Goal: Information Seeking & Learning: Understand process/instructions

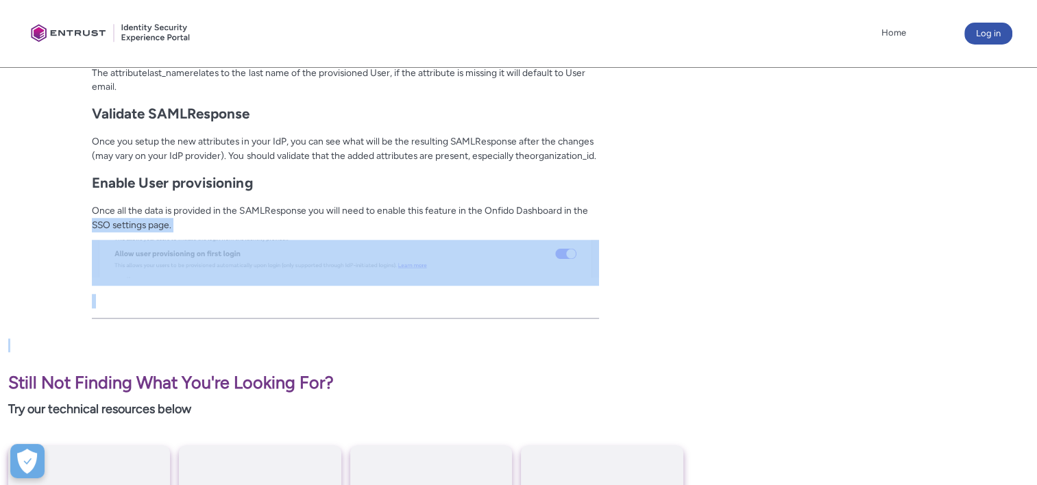
scroll to position [1217, 0]
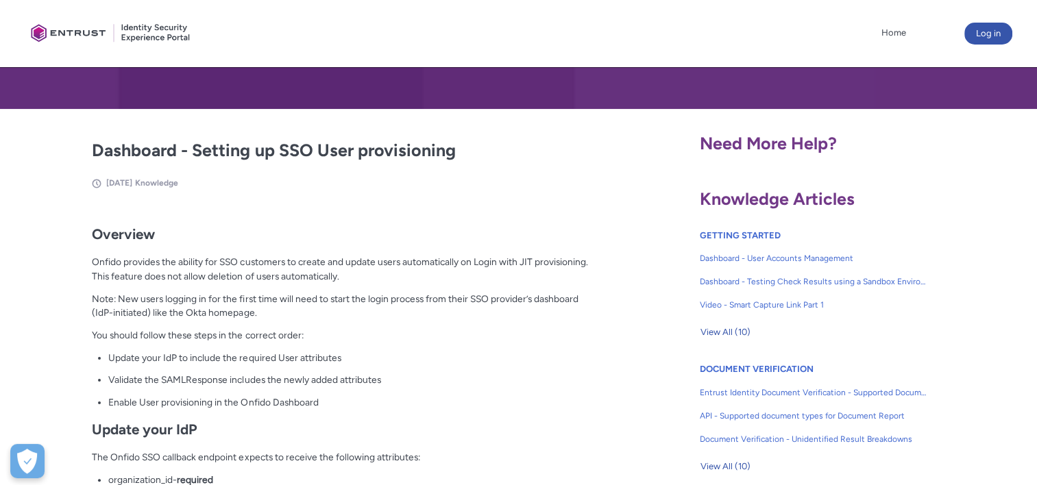
scroll to position [206, 0]
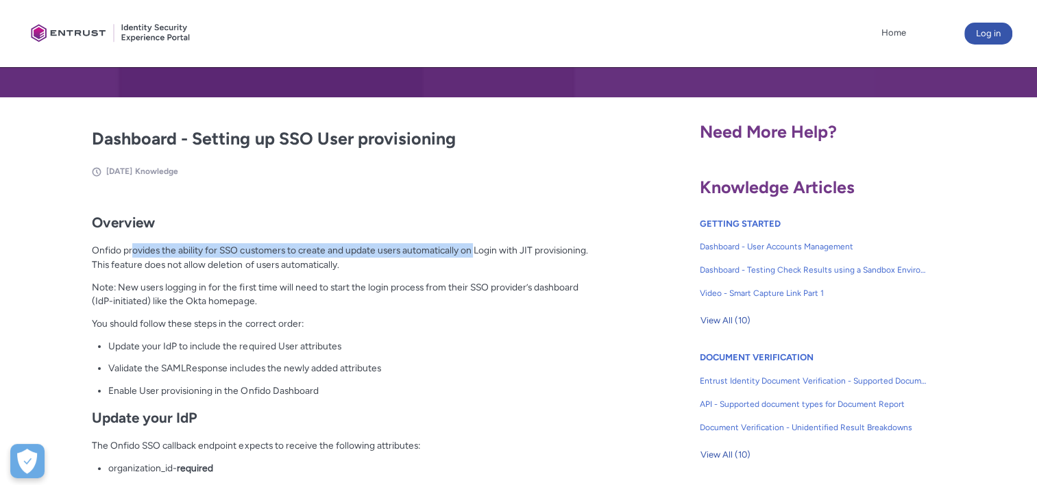
drag, startPoint x: 132, startPoint y: 253, endPoint x: 486, endPoint y: 251, distance: 354.4
click at [483, 249] on p "Onfido provides the ability for SSO customers to create and update users automa…" at bounding box center [345, 257] width 507 height 28
drag, startPoint x: 486, startPoint y: 251, endPoint x: 494, endPoint y: 266, distance: 16.9
click at [499, 262] on p "Onfido provides the ability for SSO customers to create and update users automa…" at bounding box center [345, 257] width 507 height 28
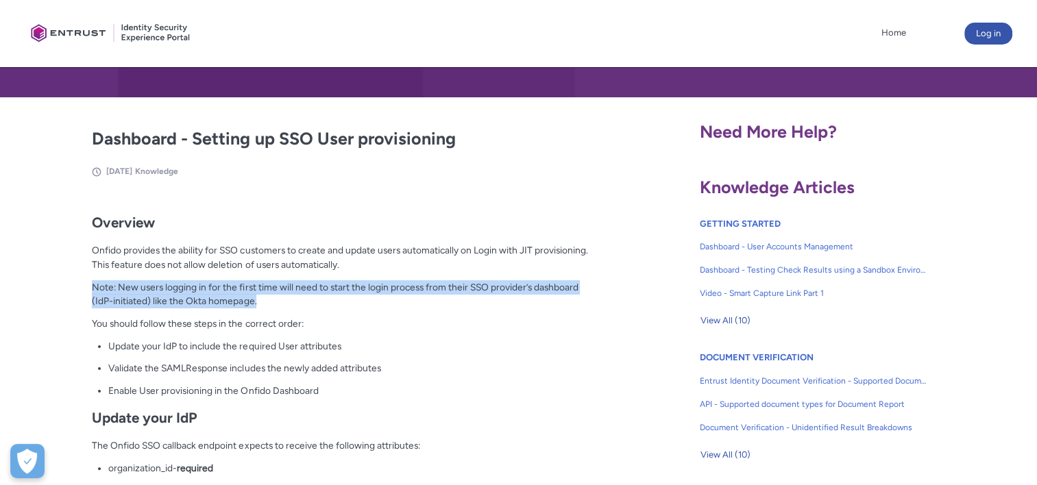
drag, startPoint x: 92, startPoint y: 285, endPoint x: 296, endPoint y: 305, distance: 205.2
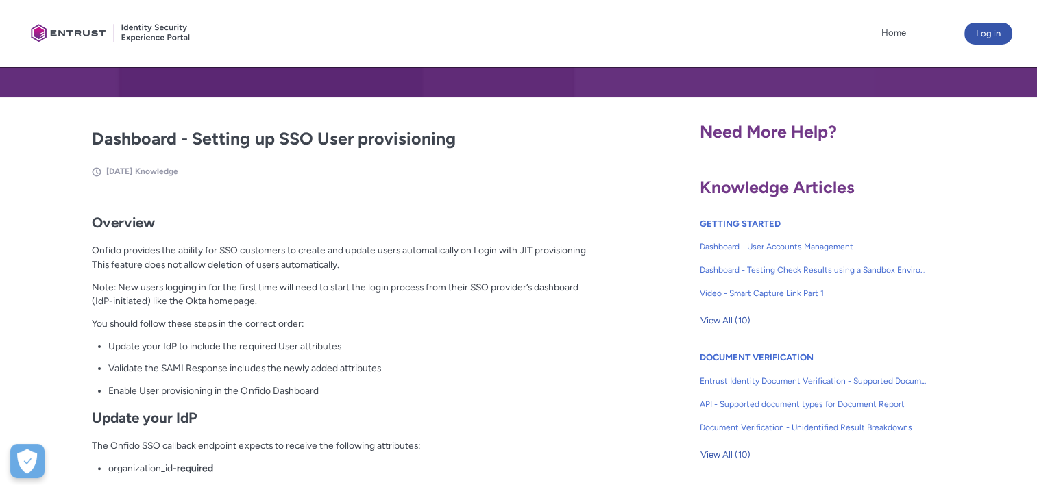
click at [491, 347] on p "Update your IdP to include the required User attributes" at bounding box center [353, 346] width 491 height 14
drag, startPoint x: 112, startPoint y: 334, endPoint x: 293, endPoint y: 343, distance: 181.2
drag, startPoint x: 293, startPoint y: 343, endPoint x: 346, endPoint y: 355, distance: 54.7
click at [337, 352] on p "Update your IdP to include the required User attributes" at bounding box center [353, 346] width 491 height 14
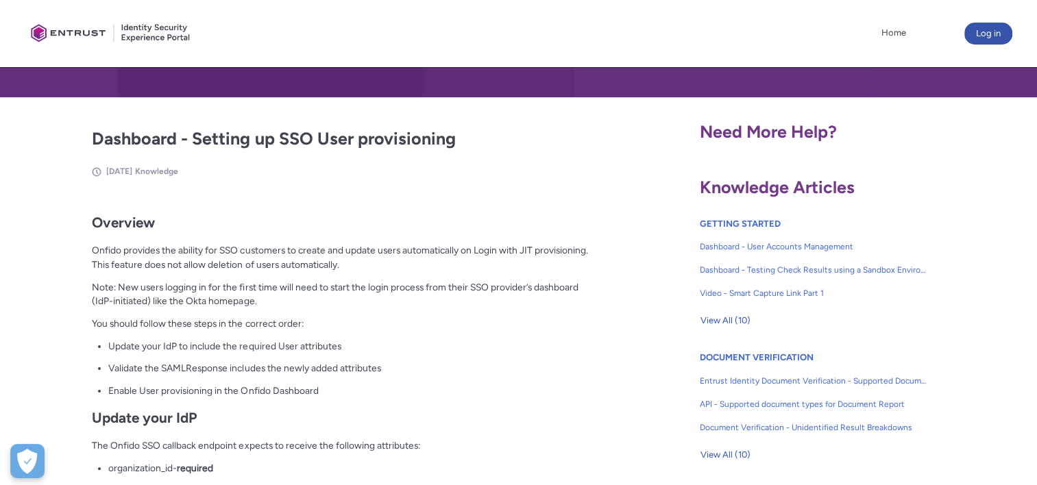
drag, startPoint x: 126, startPoint y: 361, endPoint x: 99, endPoint y: 367, distance: 27.3
click at [125, 361] on p "Validate the SAMLResponse includes the newly added attributes" at bounding box center [353, 368] width 491 height 14
drag, startPoint x: 99, startPoint y: 367, endPoint x: 406, endPoint y: 379, distance: 306.6
click at [405, 379] on ul "Update your IdP to include the required User attributes Validate the SAMLRespon…" at bounding box center [353, 368] width 491 height 59
click at [411, 379] on ul "Update your IdP to include the required User attributes Validate the SAMLRespon…" at bounding box center [353, 368] width 491 height 59
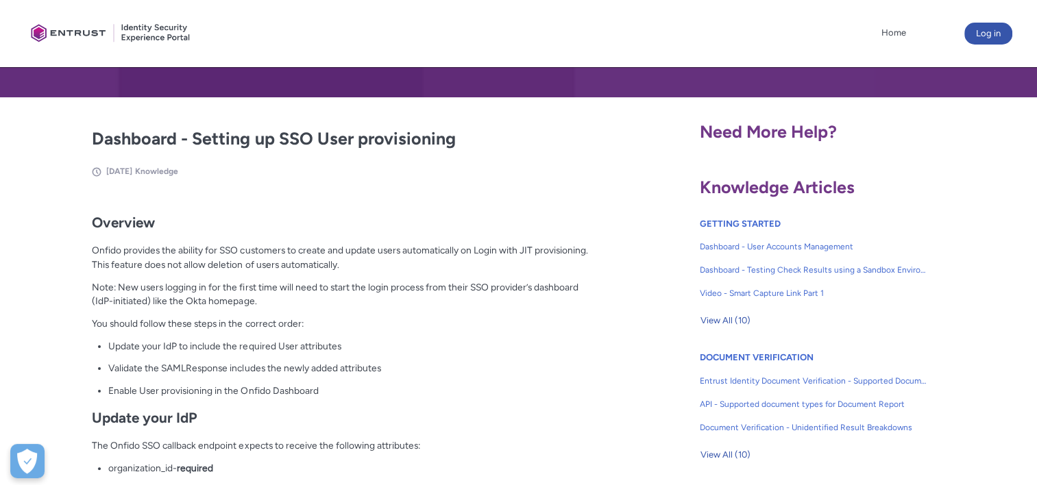
drag, startPoint x: 387, startPoint y: 389, endPoint x: 378, endPoint y: 389, distance: 8.2
click at [380, 389] on p "Enable User provisioning in the Onfido Dashboard" at bounding box center [353, 391] width 491 height 14
drag, startPoint x: 350, startPoint y: 388, endPoint x: 112, endPoint y: 381, distance: 237.9
click at [112, 381] on ul "Update your IdP to include the required User attributes Validate the SAMLRespon…" at bounding box center [353, 368] width 491 height 59
drag, startPoint x: 112, startPoint y: 381, endPoint x: 296, endPoint y: 408, distance: 185.6
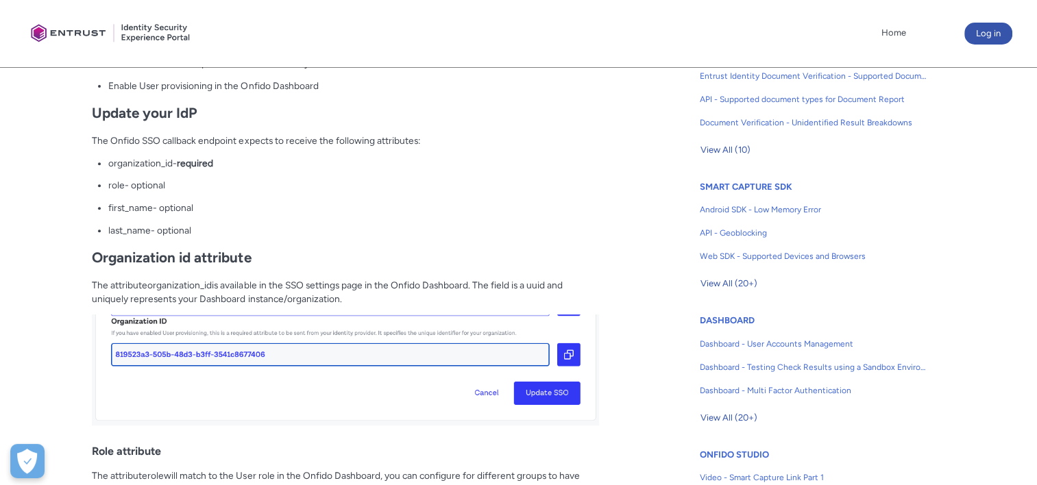
scroll to position [617, 0]
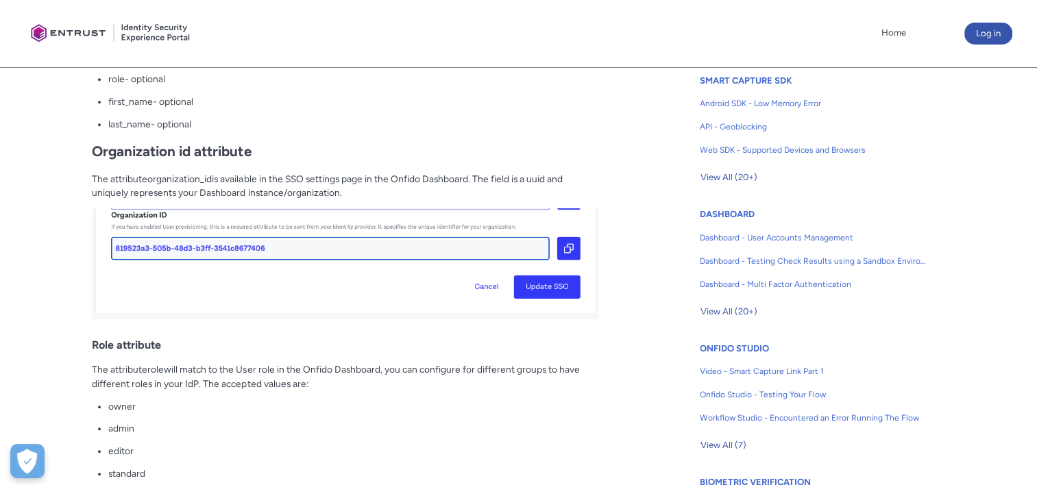
drag, startPoint x: 386, startPoint y: 199, endPoint x: 84, endPoint y: 170, distance: 303.0
click at [84, 170] on article "Fields in section = hidden by css on CEP. Do not move section/hide headers Titl…" at bounding box center [314, 349] width 570 height 1151
click at [475, 217] on img at bounding box center [345, 263] width 507 height 111
click at [458, 197] on p "The attribute organization_id is available in the SSO settings page in the Onfi…" at bounding box center [345, 186] width 507 height 28
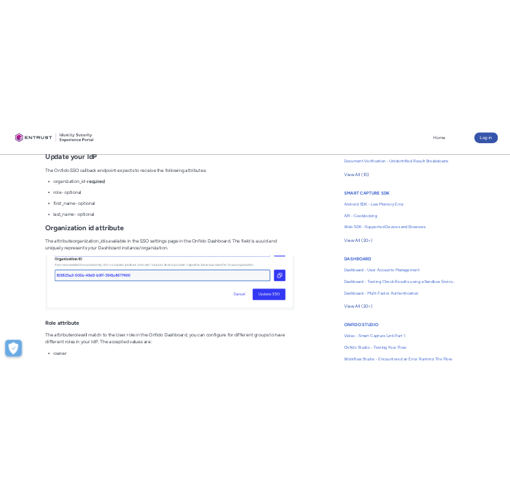
scroll to position [548, 0]
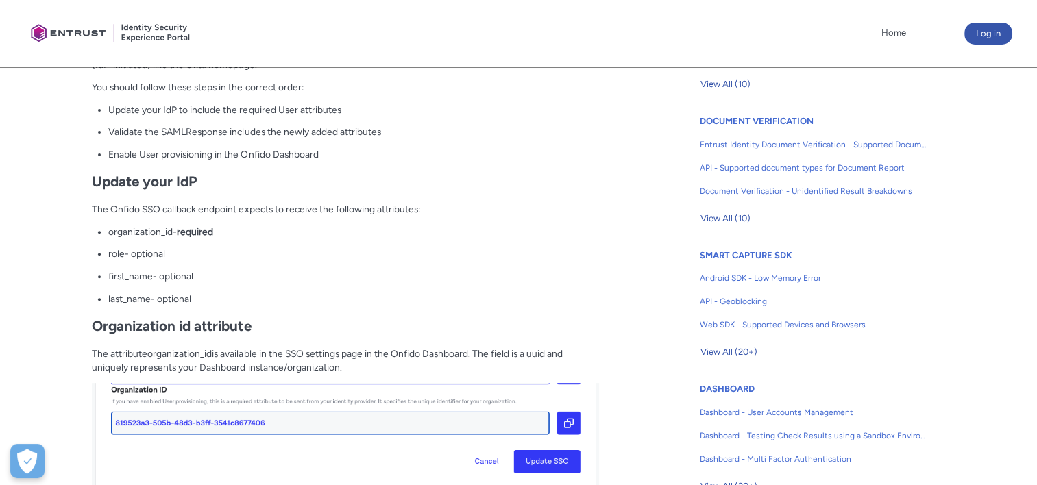
scroll to position [480, 0]
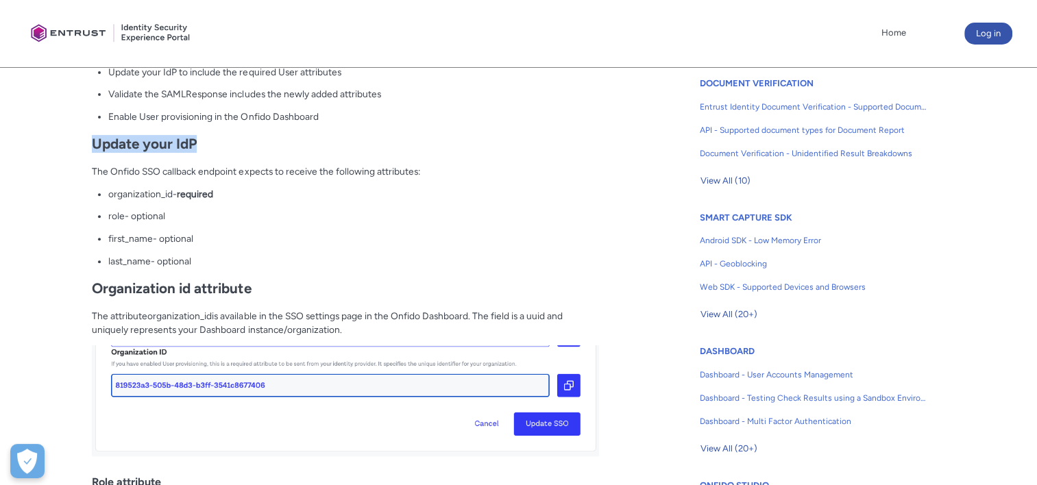
drag, startPoint x: 199, startPoint y: 141, endPoint x: 90, endPoint y: 141, distance: 109.0
click at [90, 141] on article "Fields in section = hidden by css on CEP. Do not move section/hide headers Titl…" at bounding box center [314, 487] width 570 height 1151
drag, startPoint x: 90, startPoint y: 141, endPoint x: 300, endPoint y: 136, distance: 209.8
click at [300, 136] on h2 "Update your IdP" at bounding box center [345, 144] width 507 height 17
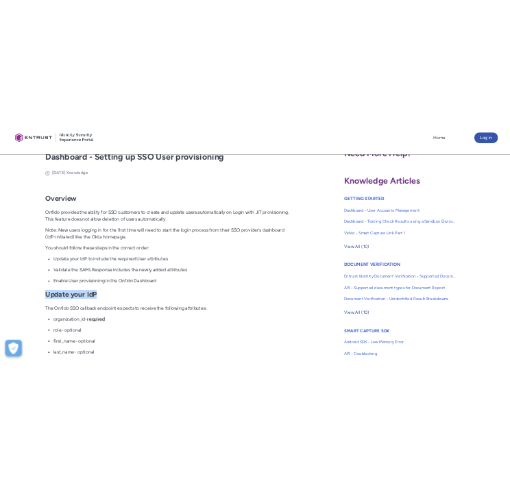
scroll to position [274, 0]
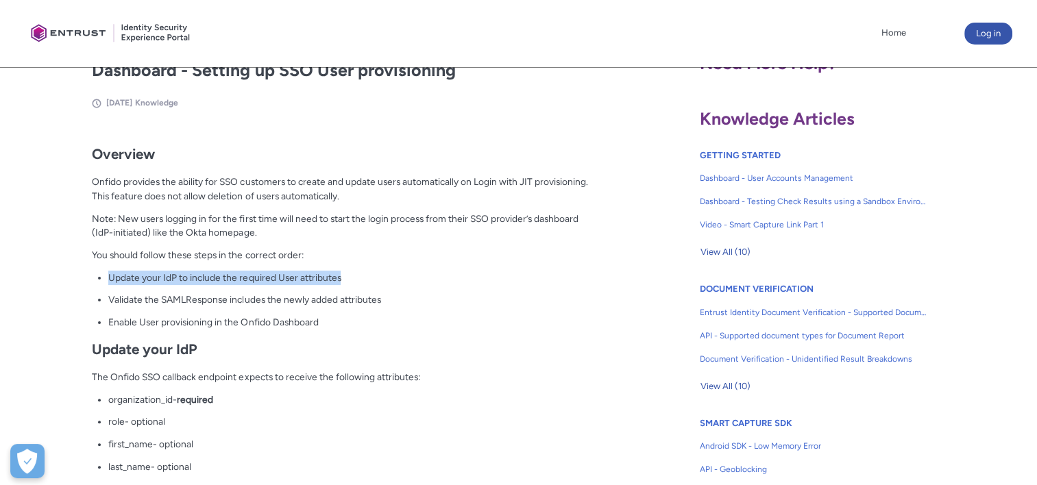
drag, startPoint x: 314, startPoint y: 279, endPoint x: 110, endPoint y: 277, distance: 204.3
click at [110, 277] on p "Update your IdP to include the required User attributes" at bounding box center [353, 278] width 491 height 14
drag, startPoint x: 110, startPoint y: 277, endPoint x: 222, endPoint y: 276, distance: 112.4
drag, startPoint x: 222, startPoint y: 276, endPoint x: 537, endPoint y: 238, distance: 317.6
click at [585, 230] on p "Note: New users logging in for the first time will need to start the login proc…" at bounding box center [345, 226] width 507 height 28
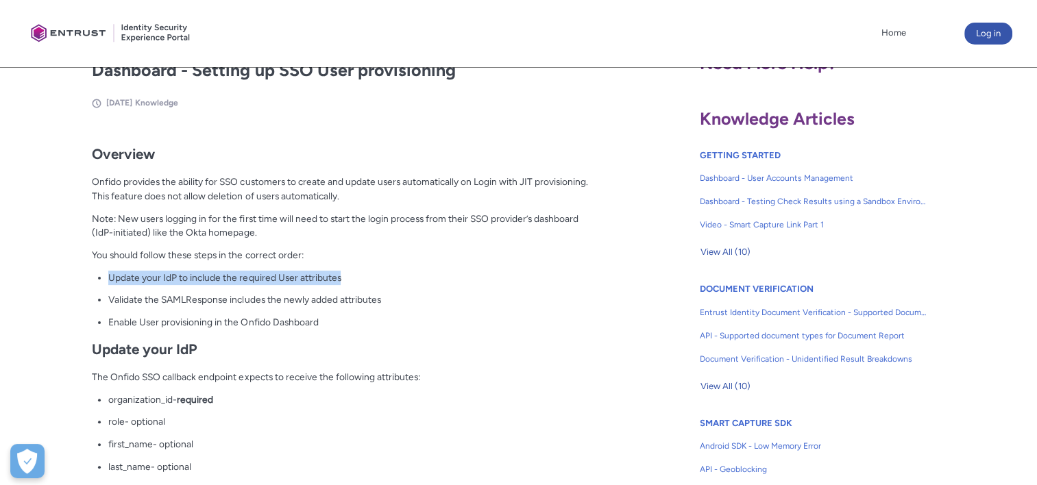
drag, startPoint x: 349, startPoint y: 271, endPoint x: 110, endPoint y: 276, distance: 239.3
click at [110, 276] on p "Update your IdP to include the required User attributes" at bounding box center [353, 278] width 491 height 14
drag, startPoint x: 110, startPoint y: 276, endPoint x: 140, endPoint y: 278, distance: 30.2
copy p "Update your IdP to include the required User attributes"
